Goal: Task Accomplishment & Management: Complete application form

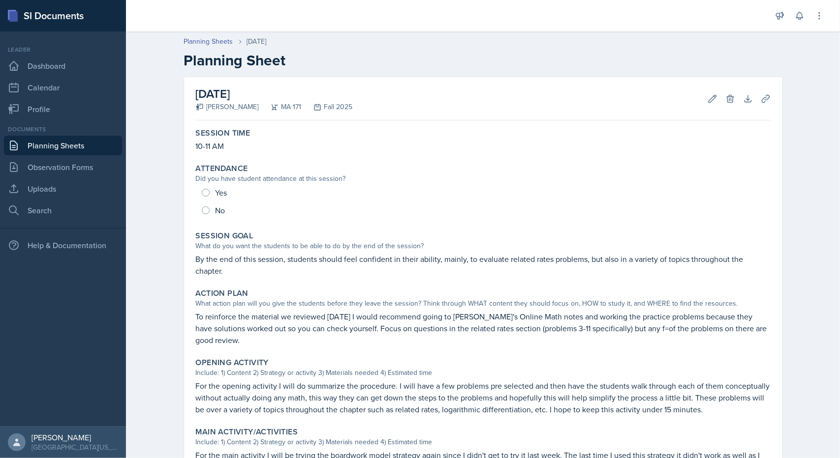
click at [78, 146] on link "Planning Sheets" at bounding box center [63, 146] width 118 height 20
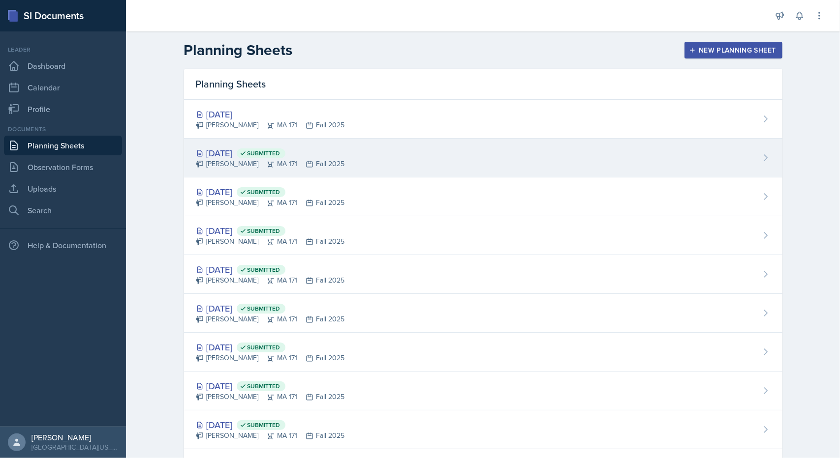
click at [222, 152] on div "[DATE] Submitted" at bounding box center [270, 153] width 149 height 13
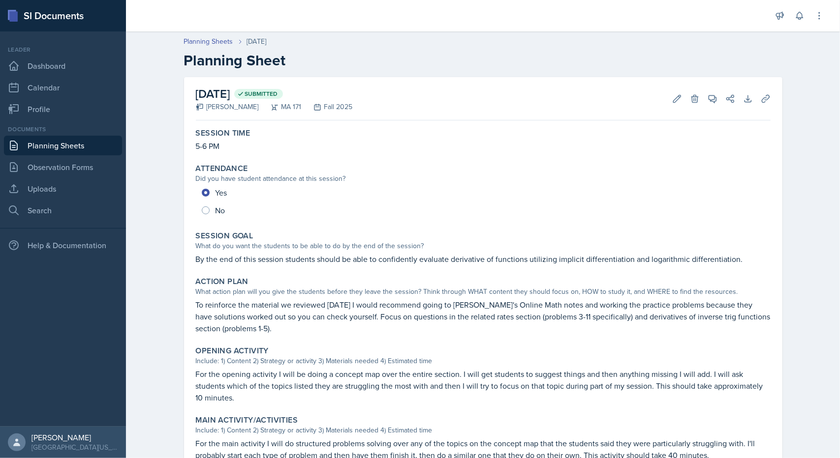
click at [104, 145] on link "Planning Sheets" at bounding box center [63, 146] width 118 height 20
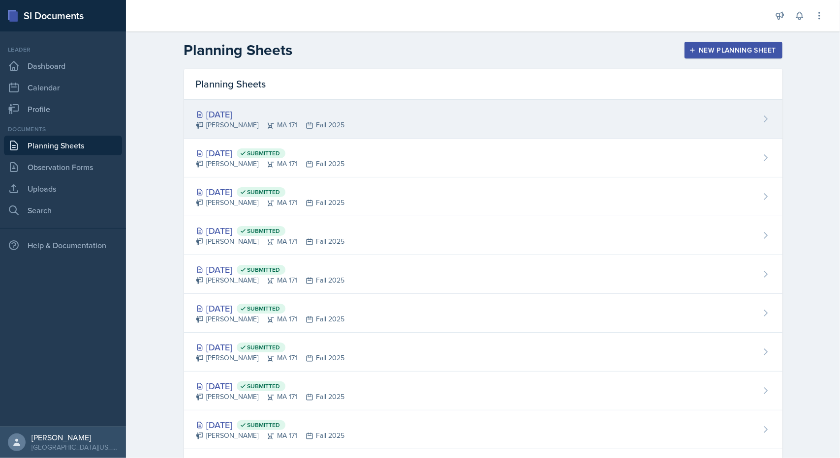
click at [225, 112] on div "[DATE]" at bounding box center [270, 114] width 149 height 13
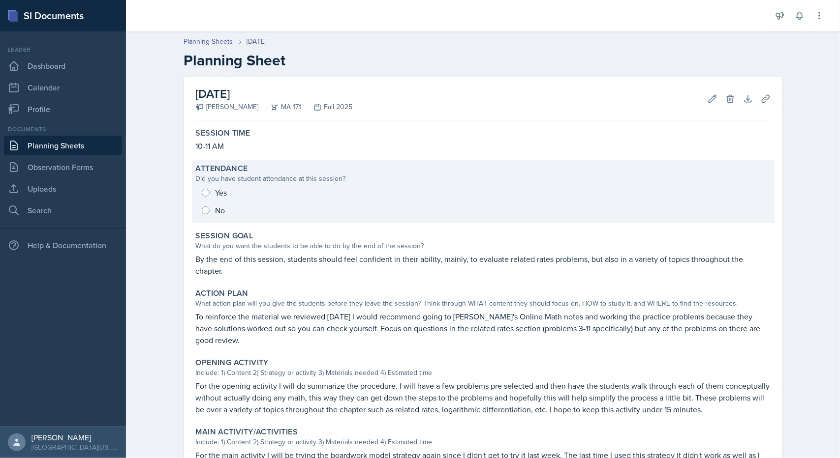
click at [203, 187] on div "Yes No" at bounding box center [483, 201] width 575 height 35
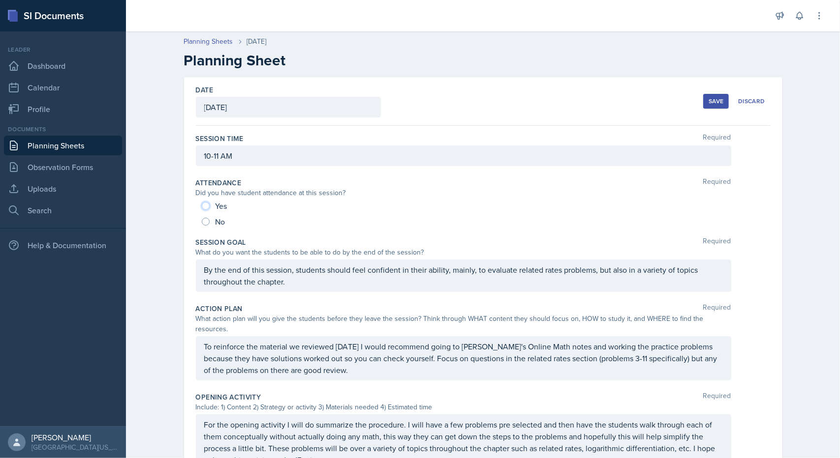
click at [202, 207] on input "Yes" at bounding box center [206, 206] width 8 height 8
radio input "true"
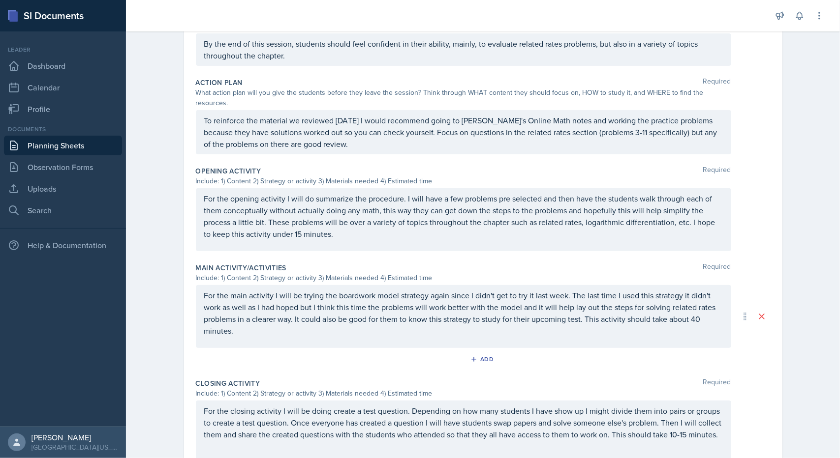
scroll to position [324, 0]
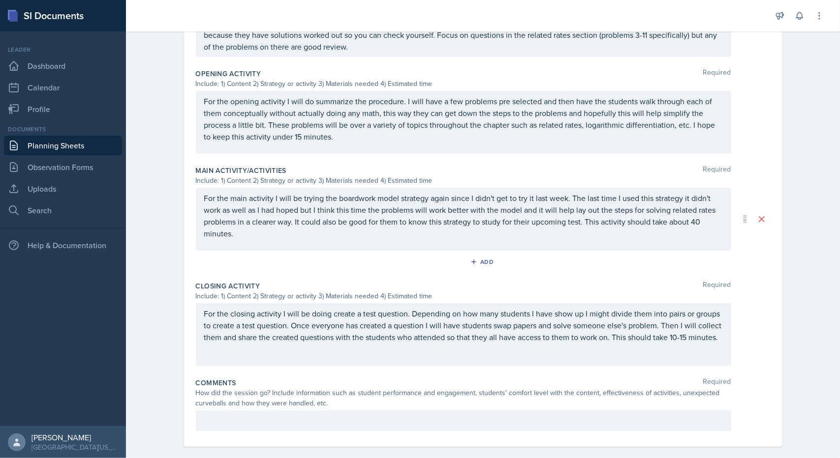
click at [233, 417] on div at bounding box center [463, 421] width 535 height 21
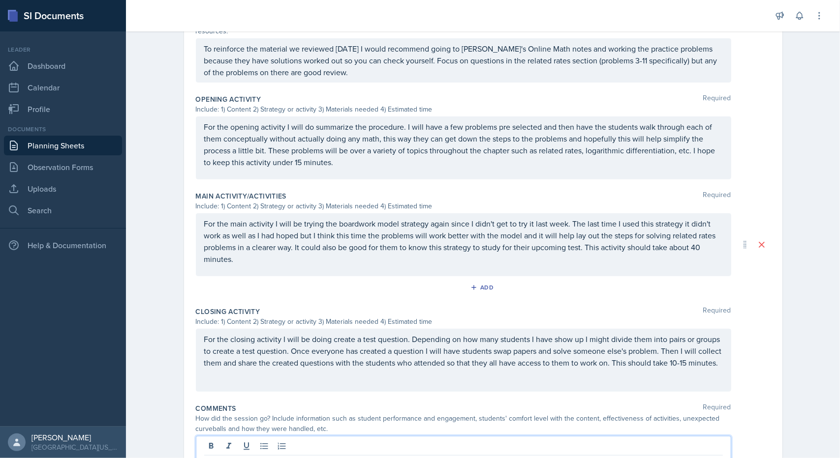
scroll to position [340, 0]
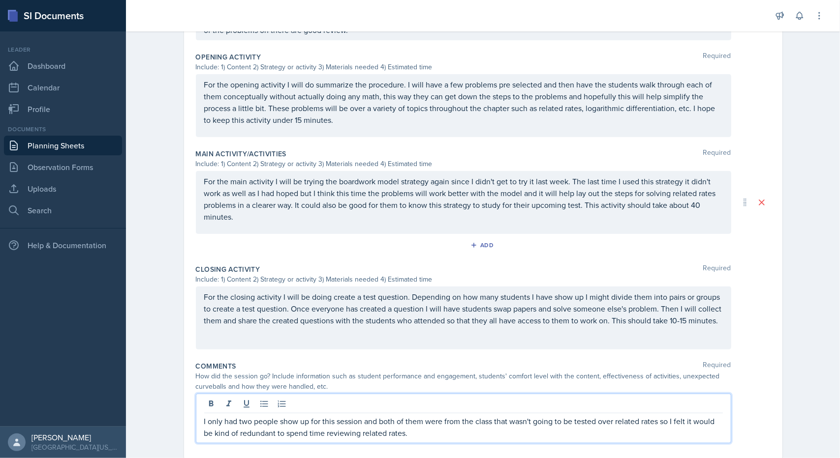
click at [442, 422] on p "I only had two people show up for this session and both of them were from the c…" at bounding box center [463, 428] width 518 height 24
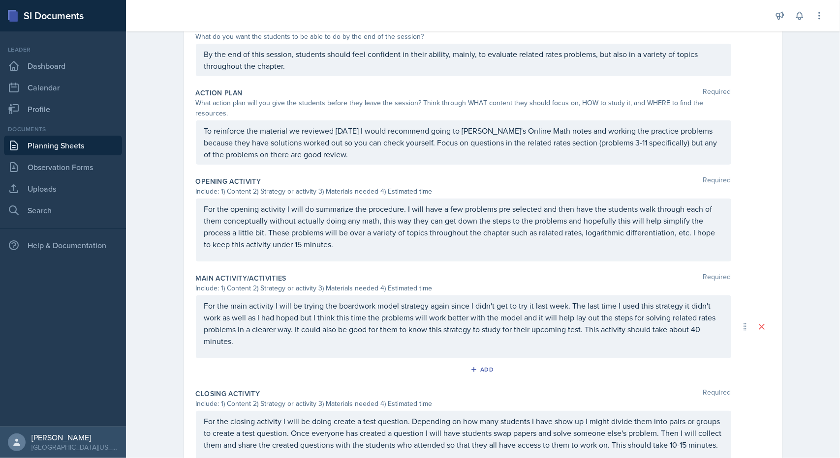
scroll to position [364, 0]
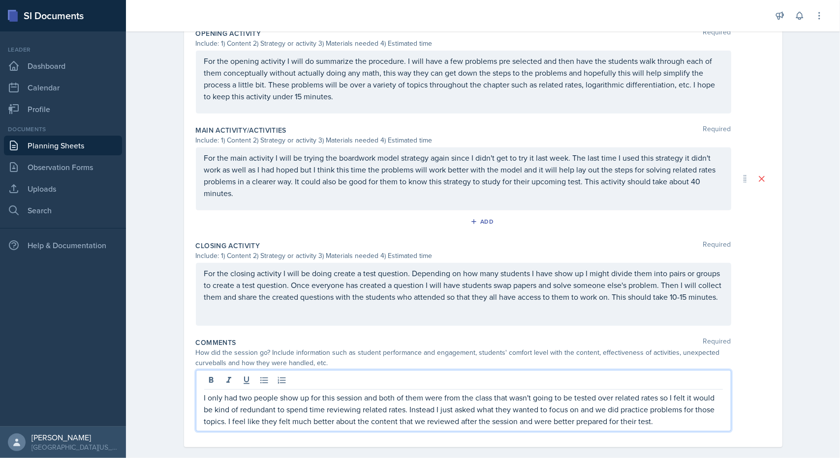
click at [221, 409] on p "I only had two people show up for this session and both of them were from the c…" at bounding box center [463, 409] width 518 height 35
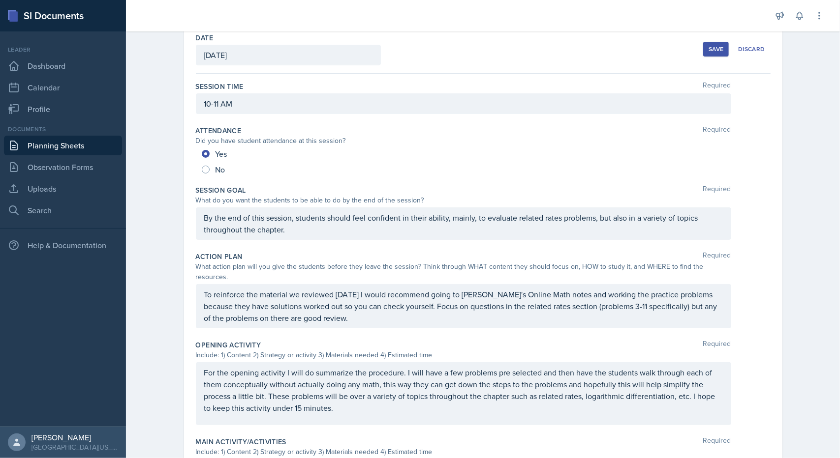
scroll to position [0, 0]
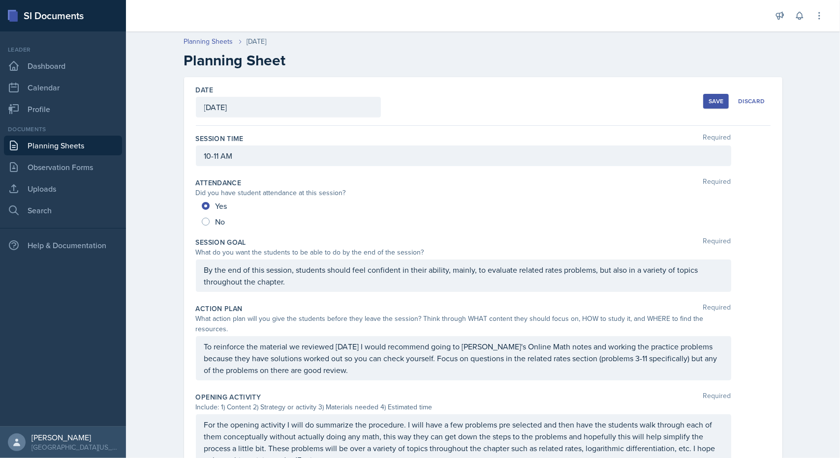
click at [711, 106] on button "Save" at bounding box center [716, 101] width 26 height 15
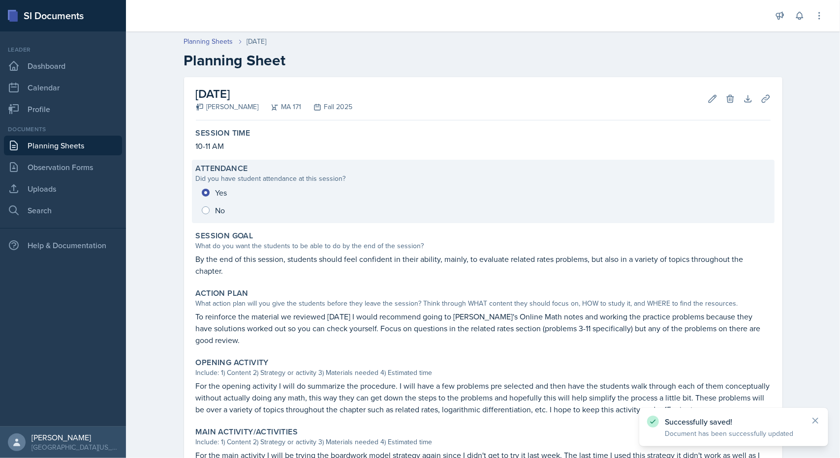
scroll to position [231, 0]
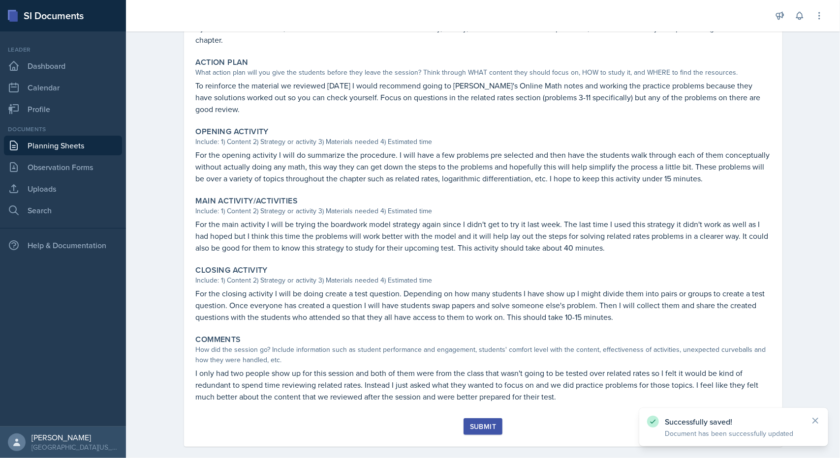
click at [475, 406] on div "Session Time 10-11 AM Attendance Did you have student attendance at this sessio…" at bounding box center [483, 155] width 575 height 525
click at [477, 423] on div "Submit" at bounding box center [483, 427] width 26 height 8
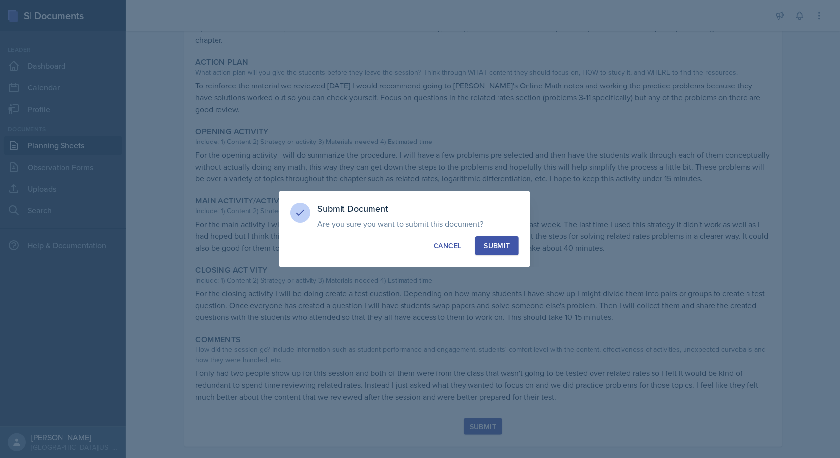
click at [505, 248] on div "Submit" at bounding box center [497, 246] width 26 height 10
radio input "true"
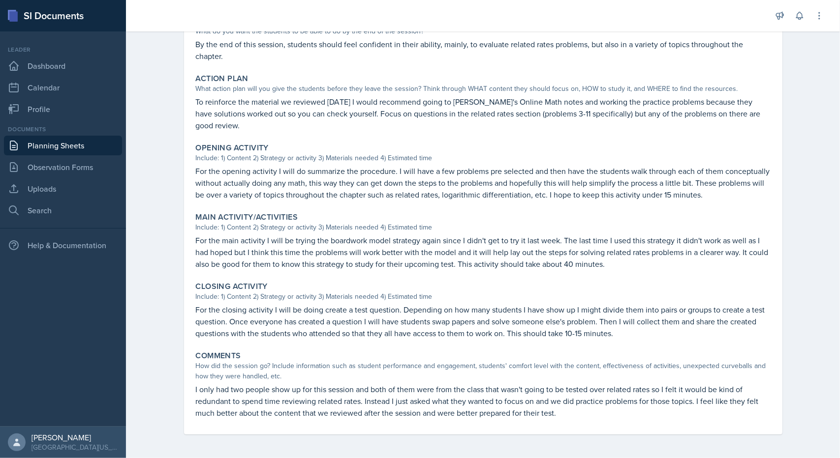
scroll to position [203, 0]
